Goal: Information Seeking & Learning: Learn about a topic

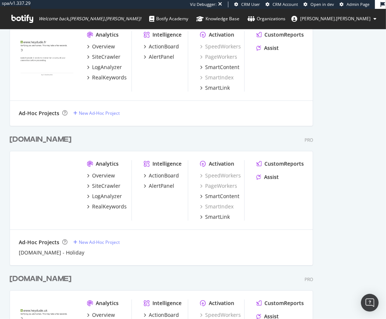
scroll to position [1721, 0]
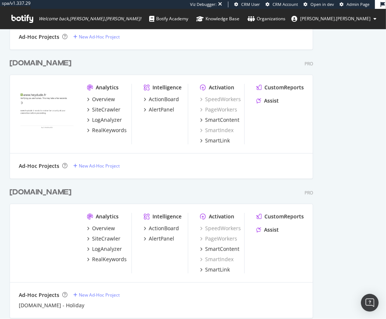
click at [27, 190] on div "[DOMAIN_NAME]" at bounding box center [41, 192] width 62 height 11
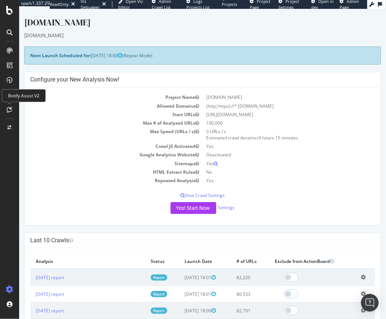
click at [9, 110] on icon at bounding box center [10, 109] width 6 height 6
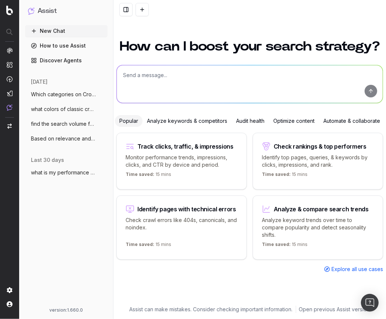
click at [13, 94] on nav at bounding box center [9, 159] width 19 height 319
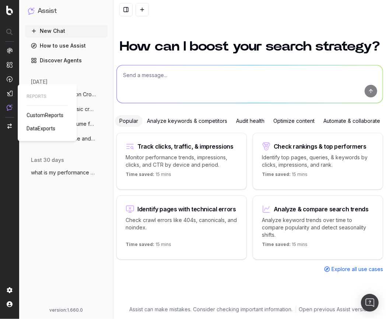
click at [11, 94] on img at bounding box center [10, 93] width 6 height 6
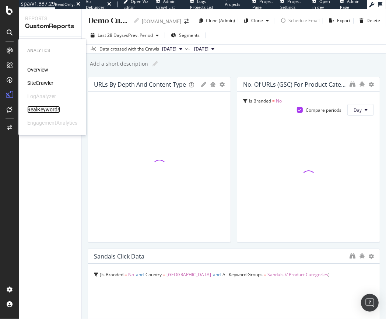
click at [37, 109] on div "RealKeywords" at bounding box center [43, 109] width 33 height 7
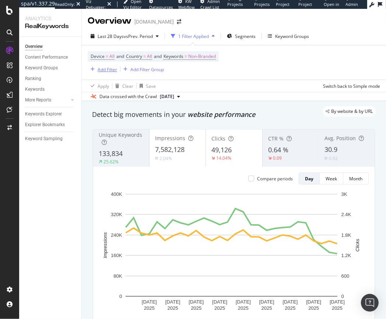
click at [107, 70] on div "Add Filter" at bounding box center [108, 69] width 20 height 6
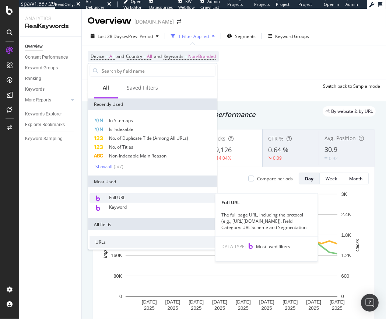
click at [131, 198] on div "Full URL" at bounding box center [153, 198] width 126 height 10
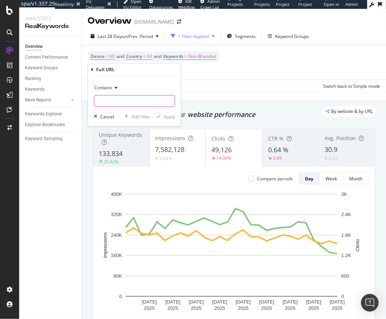
click at [126, 103] on input "text" at bounding box center [134, 101] width 80 height 12
paste input "[URL][DOMAIN_NAME]"
type input "[URL][DOMAIN_NAME]"
click at [168, 115] on div "Apply" at bounding box center [169, 116] width 11 height 6
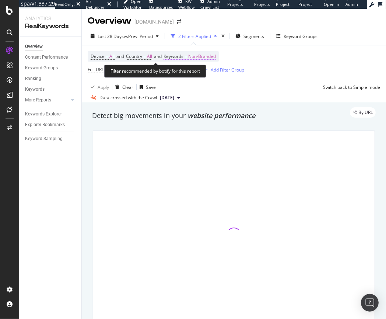
click at [203, 57] on span "Non-Branded" at bounding box center [202, 56] width 28 height 10
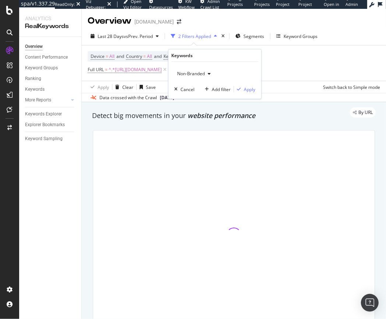
click at [186, 75] on span "Non-Branded" at bounding box center [189, 73] width 31 height 6
click at [188, 76] on span "Non-Branded" at bounding box center [189, 73] width 31 height 6
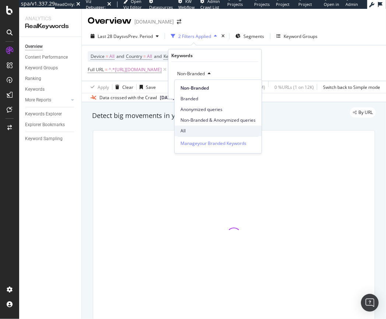
click at [188, 129] on span "All" at bounding box center [218, 130] width 75 height 7
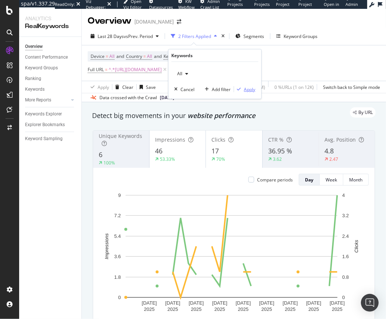
click at [249, 90] on div "Apply" at bounding box center [249, 89] width 11 height 6
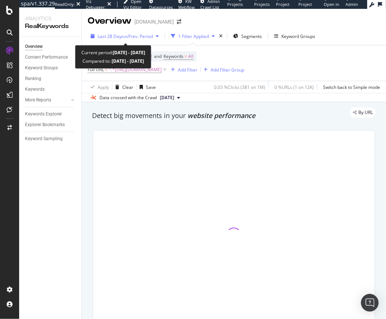
click at [115, 40] on div "Last 28 Days vs Prev. Period" at bounding box center [125, 36] width 74 height 11
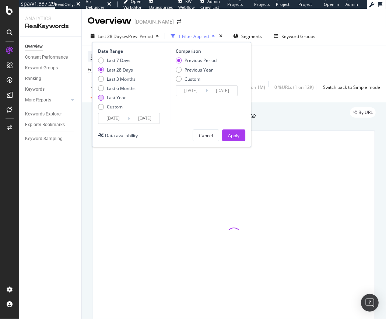
click at [105, 96] on div "Last Year" at bounding box center [117, 97] width 38 height 6
type input "[DATE]"
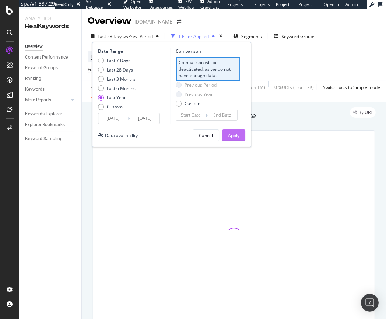
click at [231, 139] on div "Apply" at bounding box center [233, 135] width 11 height 11
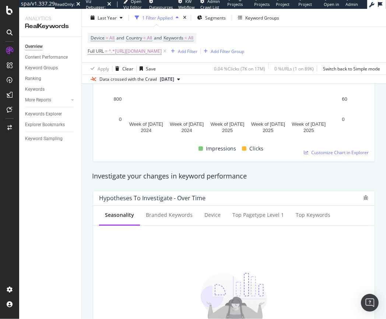
scroll to position [184, 0]
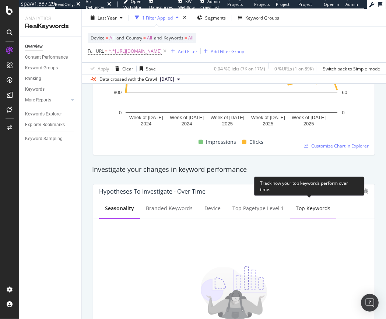
click at [312, 210] on div "Top Keywords" at bounding box center [313, 207] width 35 height 7
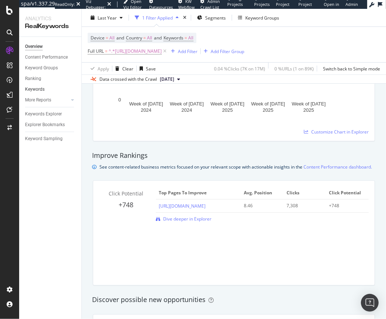
scroll to position [435, 0]
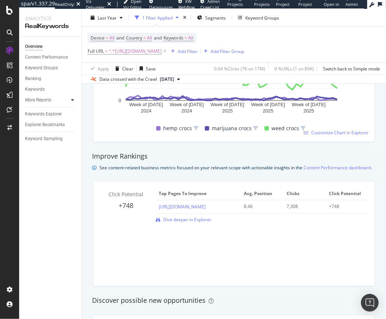
click at [72, 100] on icon at bounding box center [72, 100] width 3 height 4
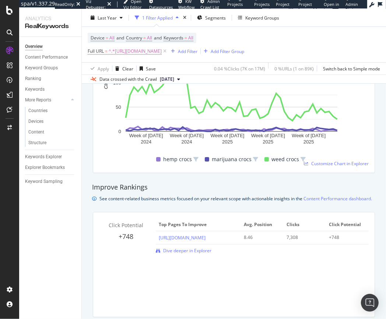
scroll to position [0, 0]
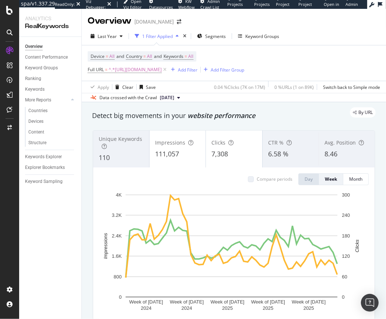
click at [123, 144] on div "Unique Keywords" at bounding box center [121, 142] width 45 height 15
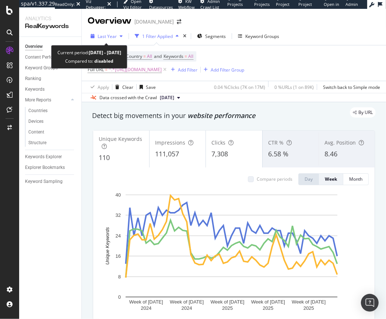
click at [105, 37] on span "Last Year" at bounding box center [107, 36] width 19 height 6
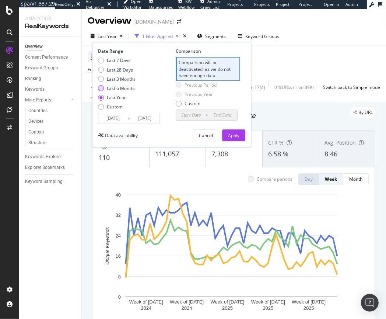
click at [103, 90] on div "Last 6 Months" at bounding box center [101, 88] width 6 height 6
type input "[DATE]"
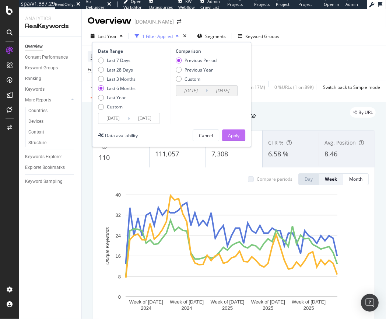
click at [229, 136] on div "Apply" at bounding box center [233, 135] width 11 height 6
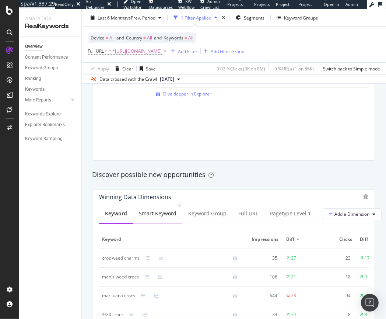
scroll to position [590, 0]
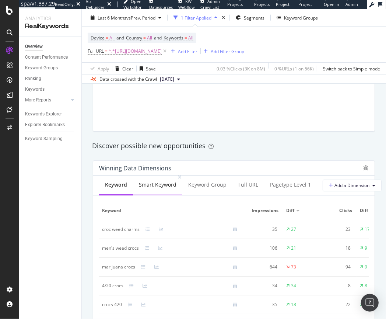
click at [157, 188] on div "Smart Keyword" at bounding box center [158, 184] width 38 height 7
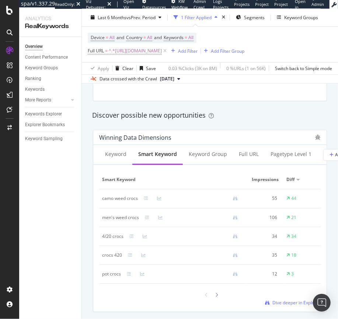
scroll to position [618, 0]
